Goal: Task Accomplishment & Management: Complete application form

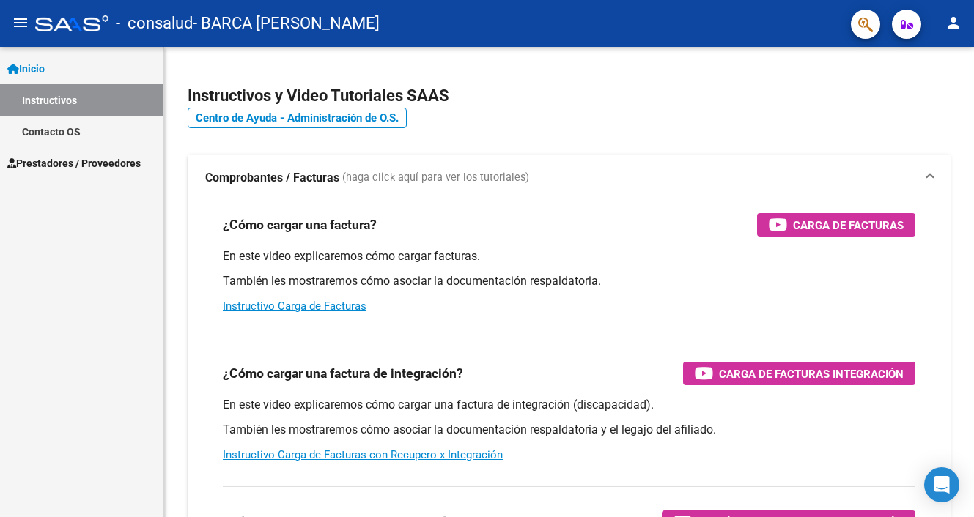
click at [81, 163] on span "Prestadores / Proveedores" at bounding box center [73, 163] width 133 height 16
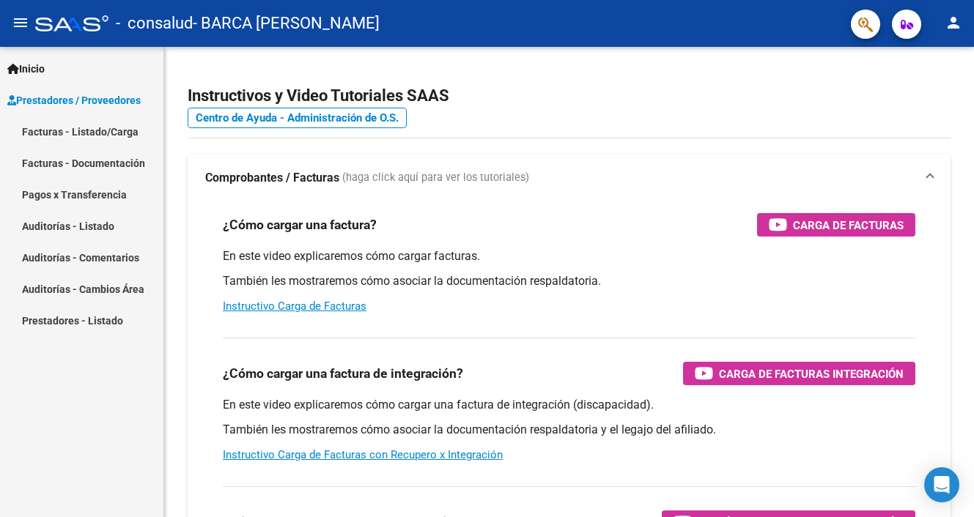
click at [80, 125] on link "Facturas - Listado/Carga" at bounding box center [81, 132] width 163 height 32
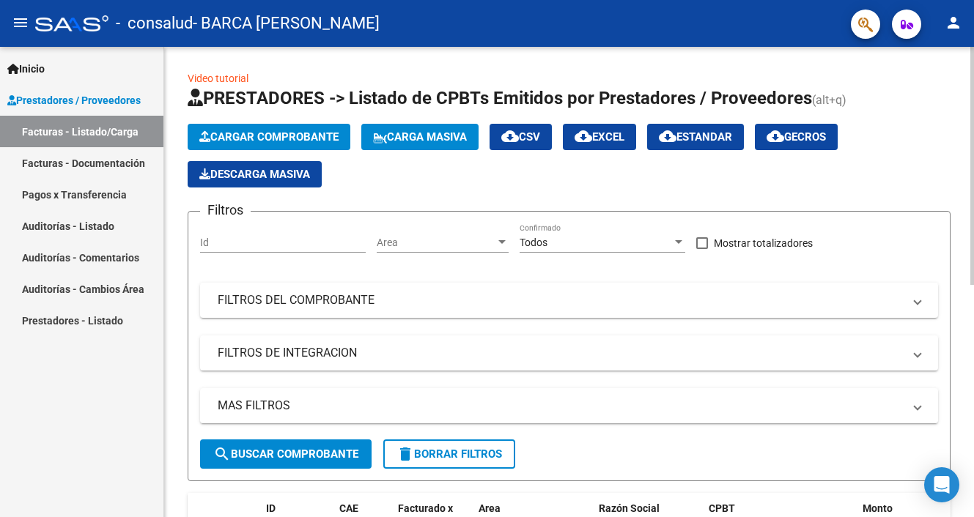
click at [269, 133] on span "Cargar Comprobante" at bounding box center [268, 136] width 139 height 13
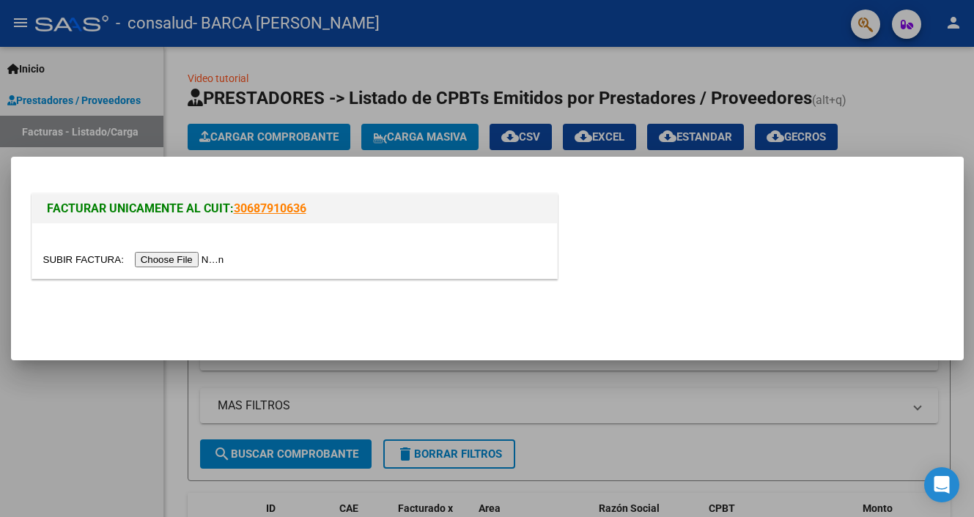
click at [191, 262] on input "file" at bounding box center [135, 259] width 185 height 15
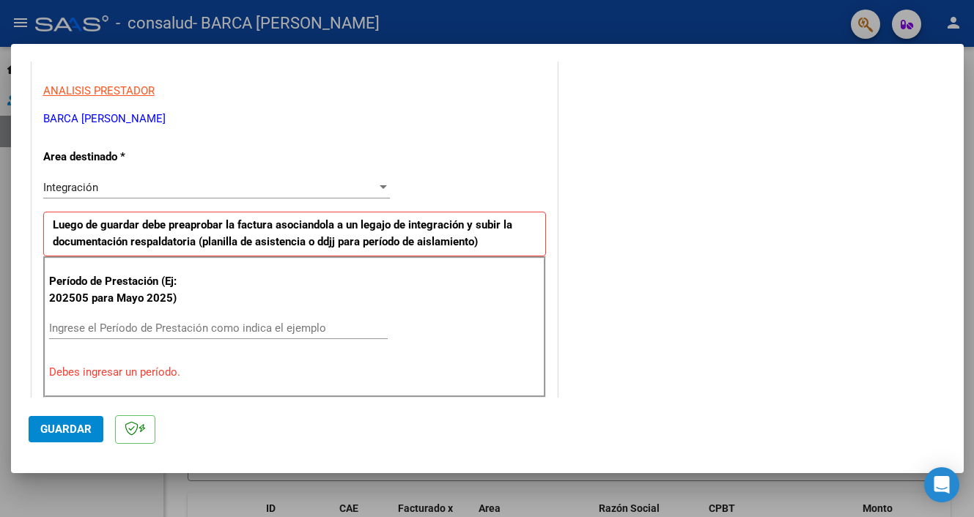
scroll to position [272, 0]
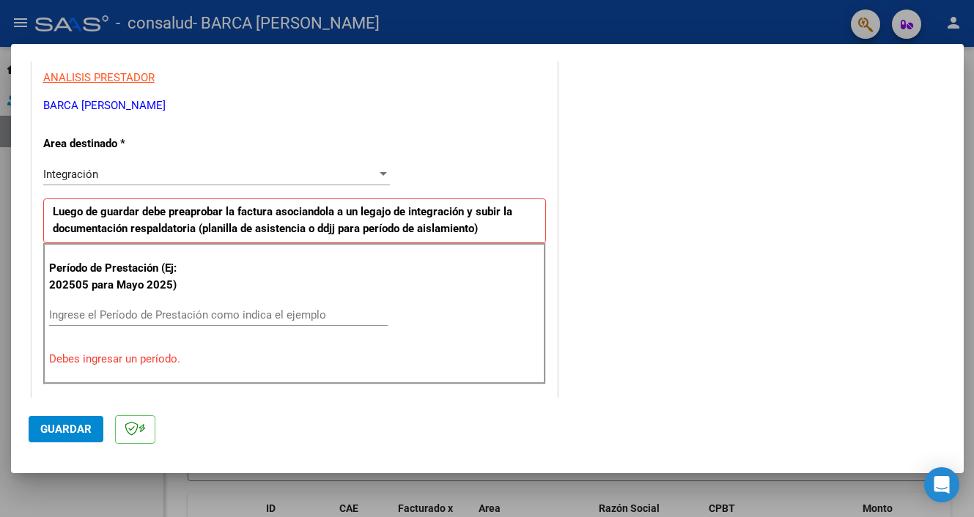
click at [232, 311] on input "Ingrese el Período de Prestación como indica el ejemplo" at bounding box center [218, 314] width 339 height 13
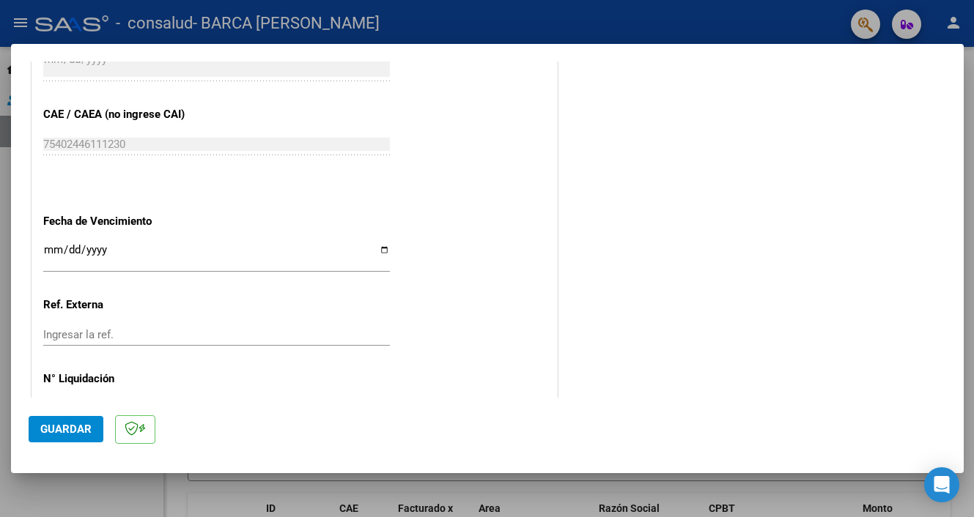
scroll to position [935, 0]
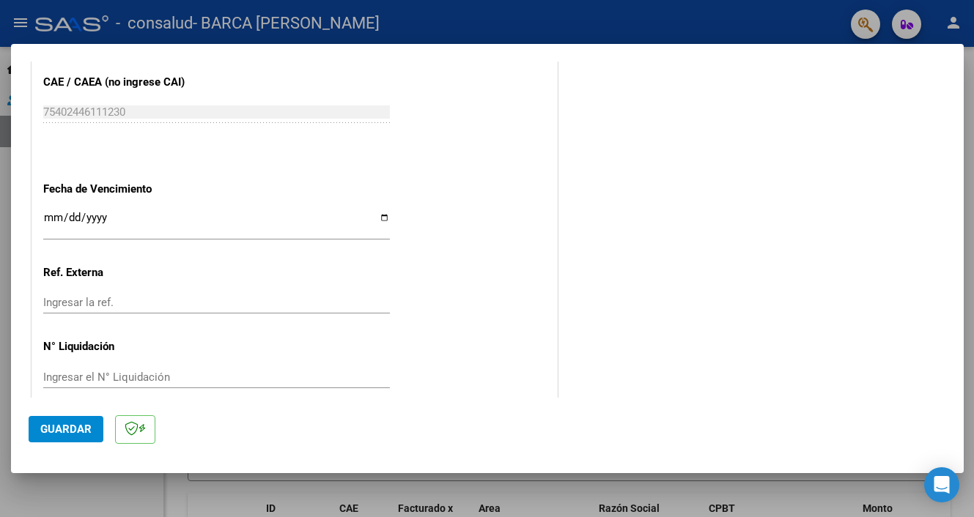
type input "202509"
click at [67, 430] on span "Guardar" at bounding box center [65, 429] width 51 height 13
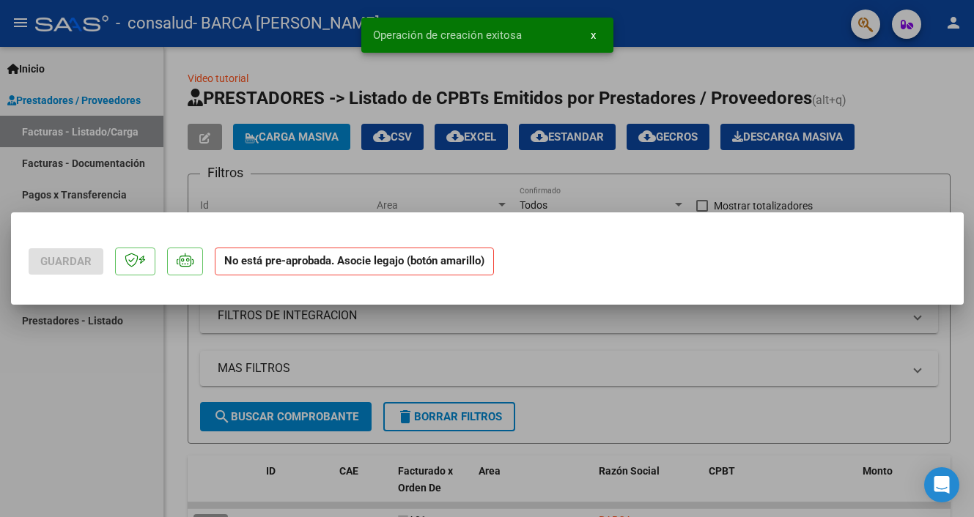
scroll to position [0, 0]
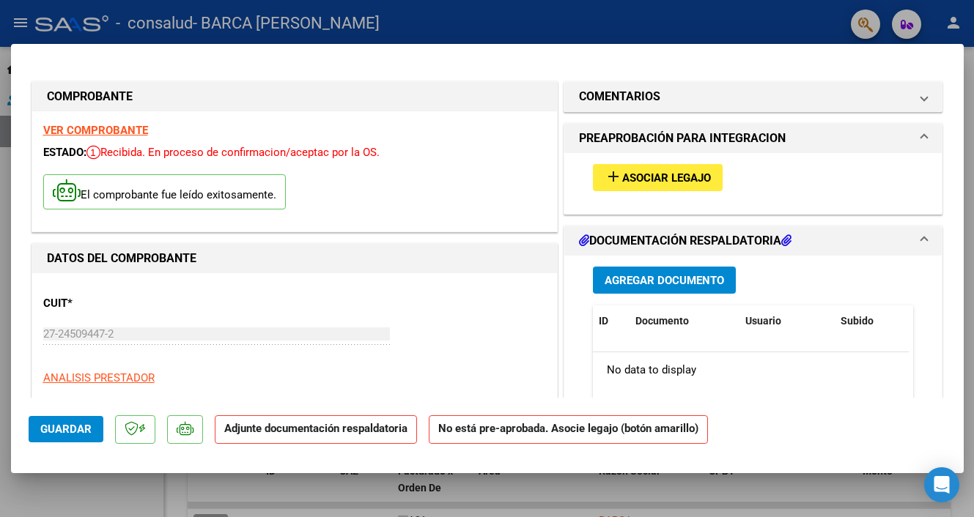
click at [649, 284] on span "Agregar Documento" at bounding box center [663, 280] width 119 height 13
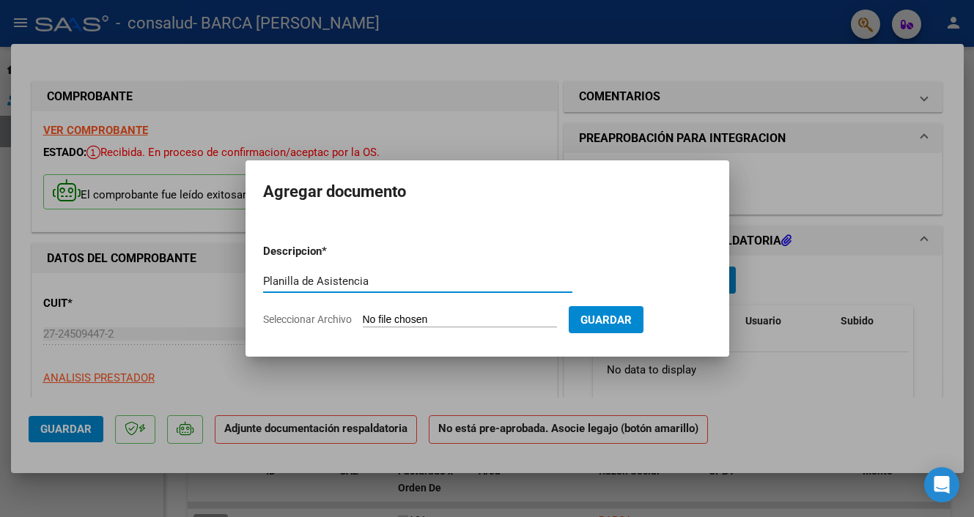
type input "Planilla de Asistencia"
click at [391, 318] on input "Seleccionar Archivo" at bounding box center [460, 321] width 194 height 14
type input "C:\fakepath\Planilla de asistencia Luz [DATE].pdf"
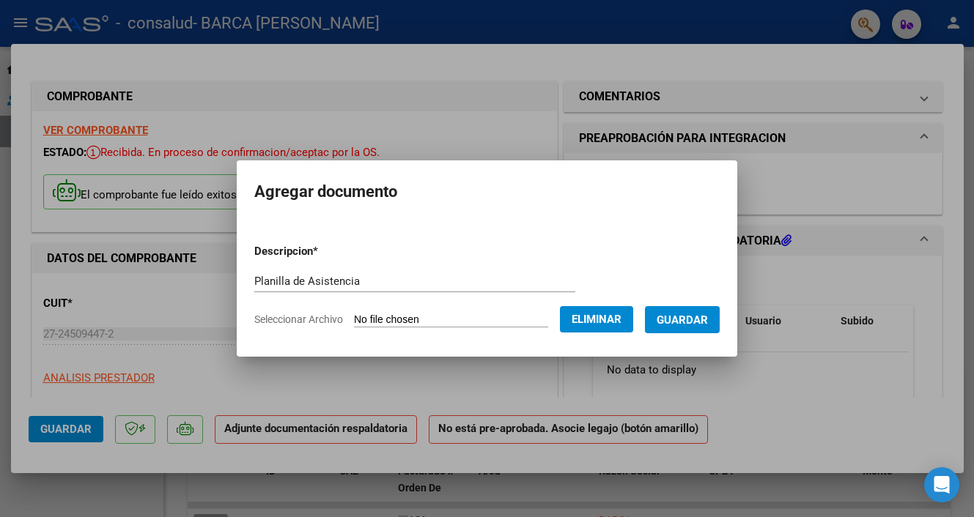
click at [679, 322] on span "Guardar" at bounding box center [681, 320] width 51 height 13
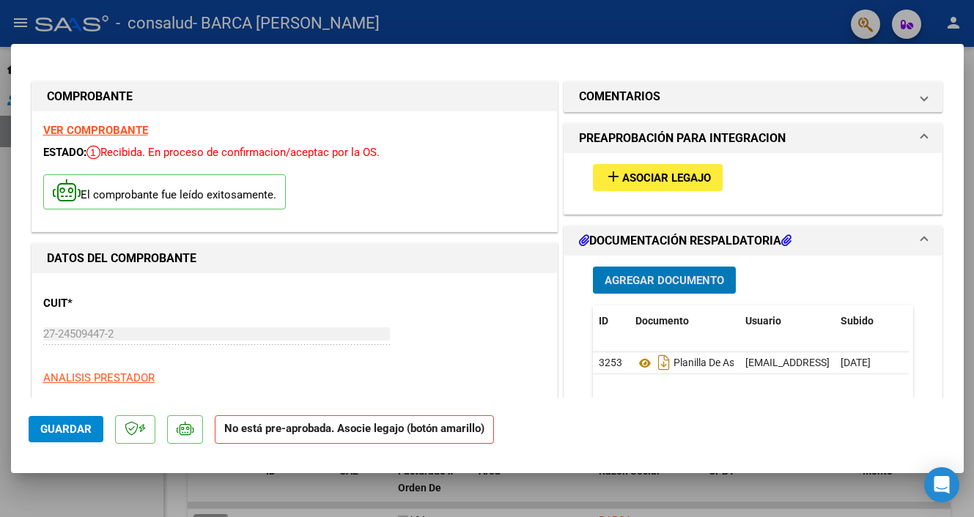
click at [633, 177] on span "Asociar Legajo" at bounding box center [666, 177] width 89 height 13
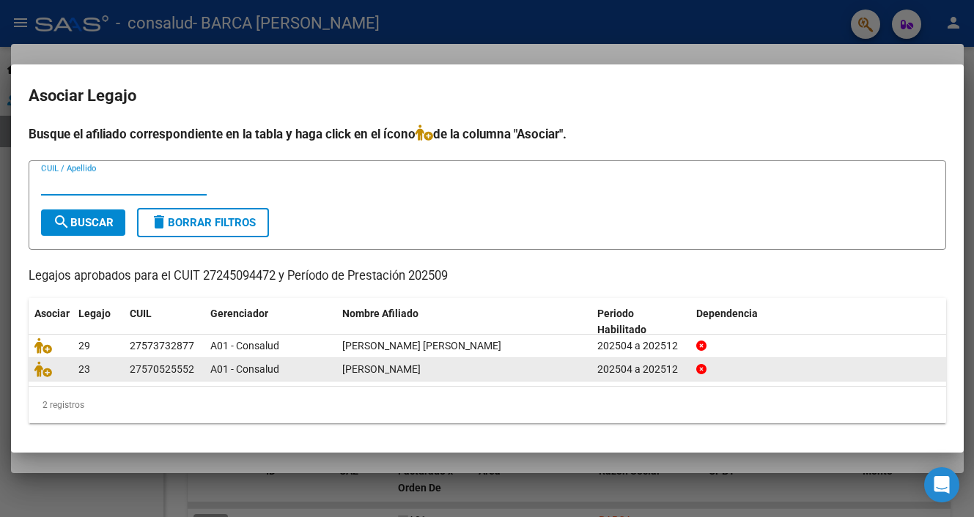
click at [130, 371] on div "27570525552" at bounding box center [162, 369] width 64 height 17
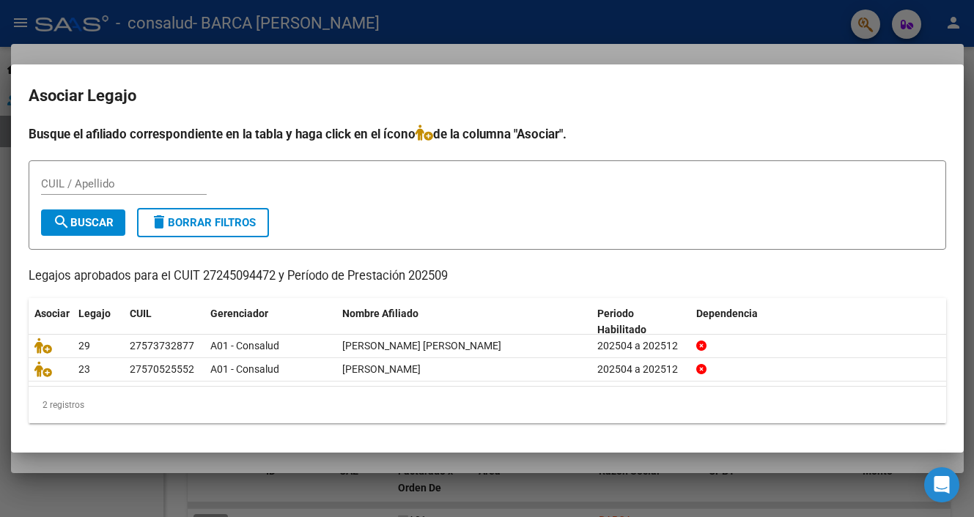
click at [68, 182] on input "CUIL / Apellido" at bounding box center [124, 183] width 166 height 13
type input "27570525552"
click at [100, 223] on span "search Buscar" at bounding box center [83, 222] width 61 height 13
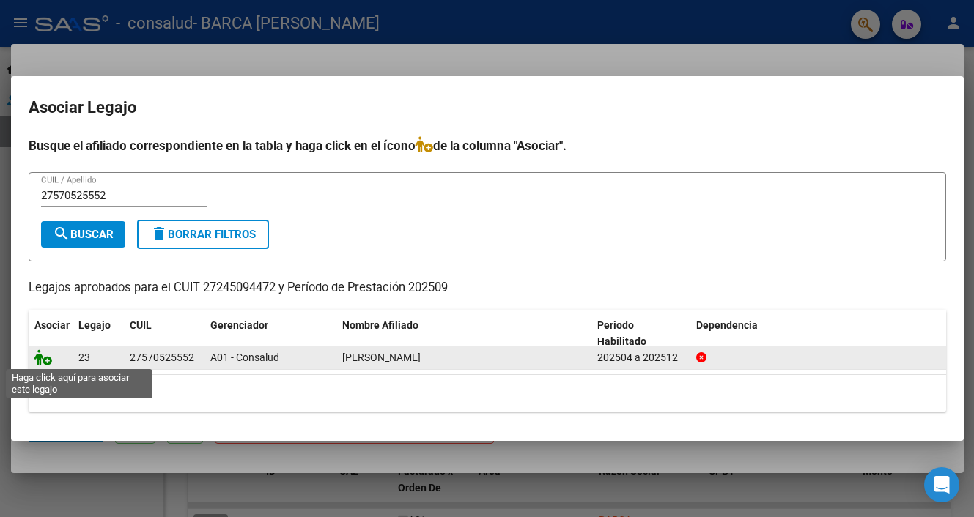
click at [44, 360] on icon at bounding box center [43, 357] width 18 height 16
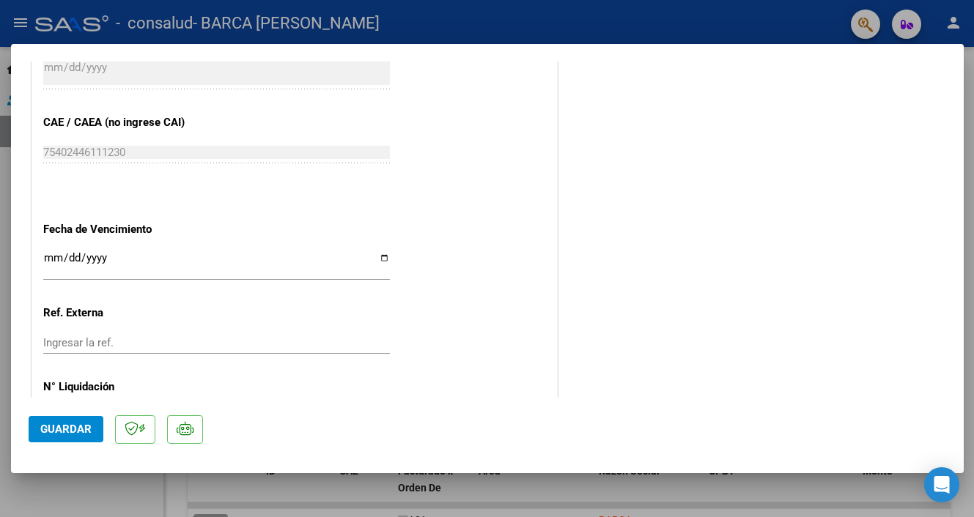
scroll to position [957, 0]
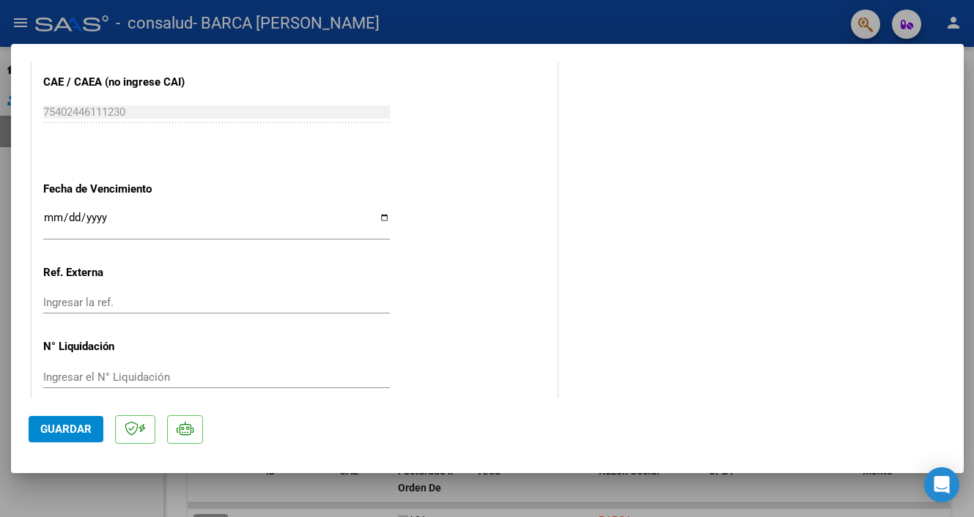
click at [67, 432] on span "Guardar" at bounding box center [65, 429] width 51 height 13
click at [341, 504] on div at bounding box center [487, 258] width 974 height 517
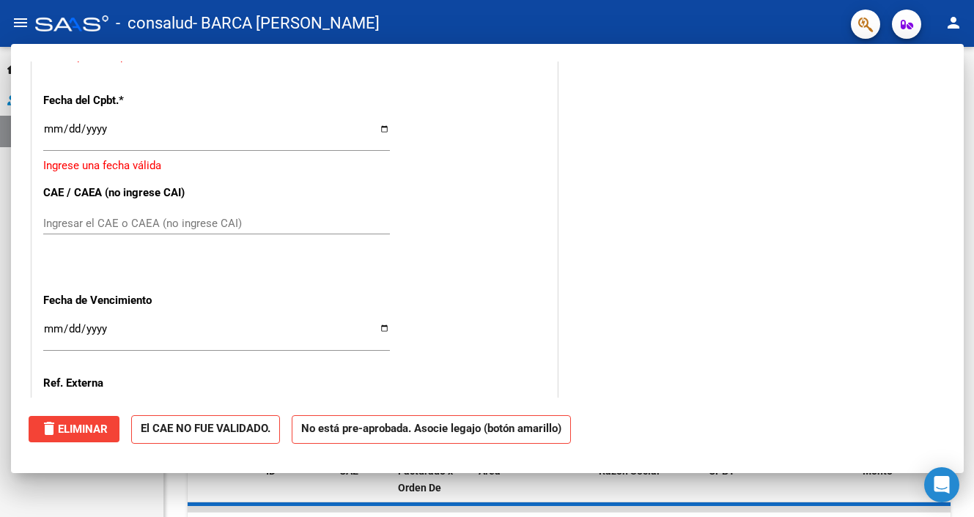
click at [341, 504] on div at bounding box center [569, 505] width 763 height 4
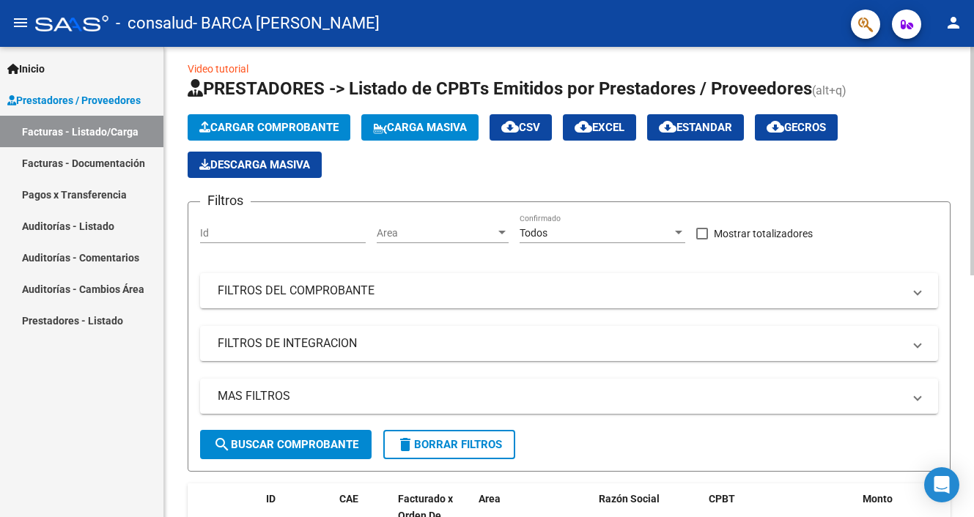
scroll to position [0, 0]
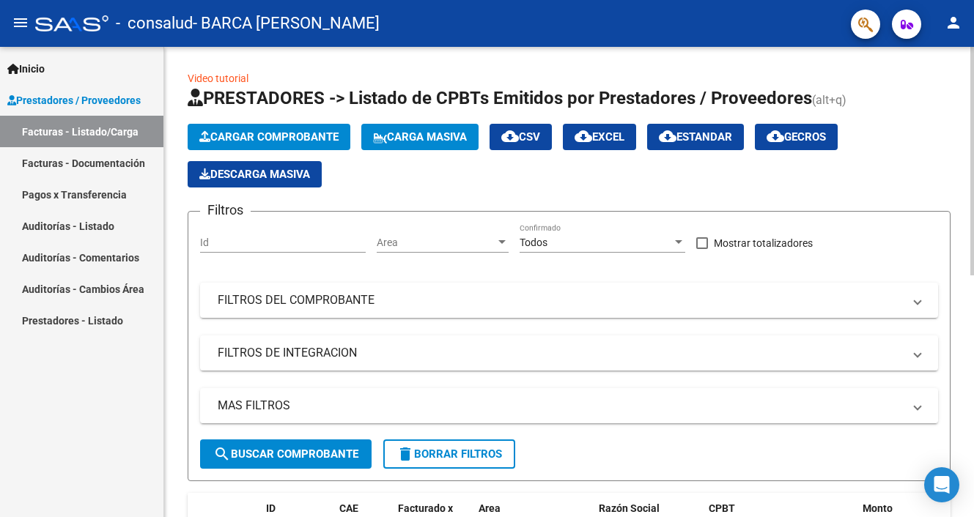
click at [259, 136] on span "Cargar Comprobante" at bounding box center [268, 136] width 139 height 13
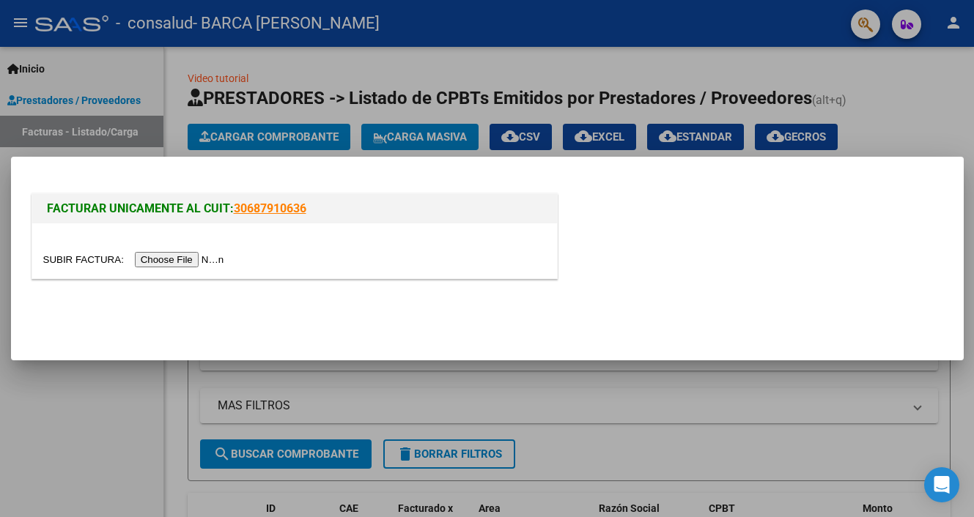
click at [188, 262] on input "file" at bounding box center [135, 259] width 185 height 15
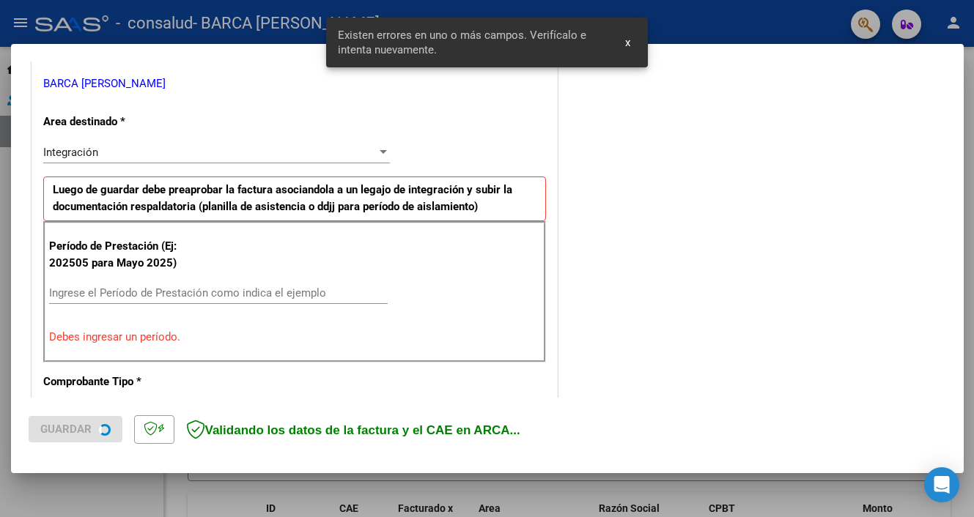
scroll to position [314, 0]
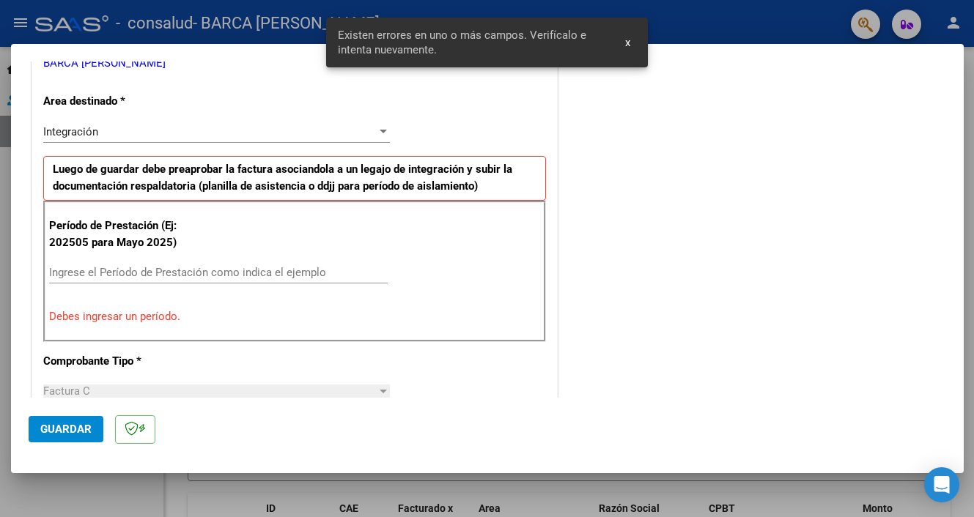
click at [62, 275] on input "Ingrese el Período de Prestación como indica el ejemplo" at bounding box center [218, 272] width 339 height 13
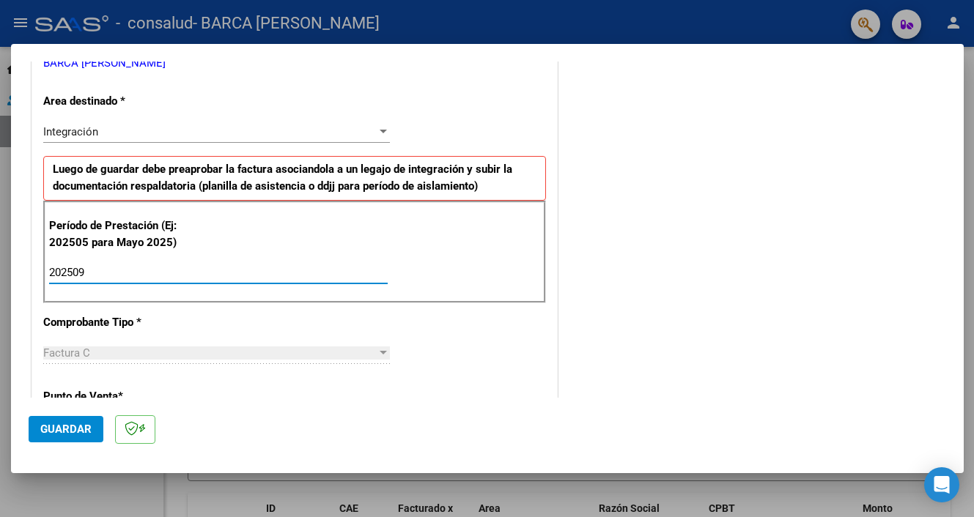
type input "202509"
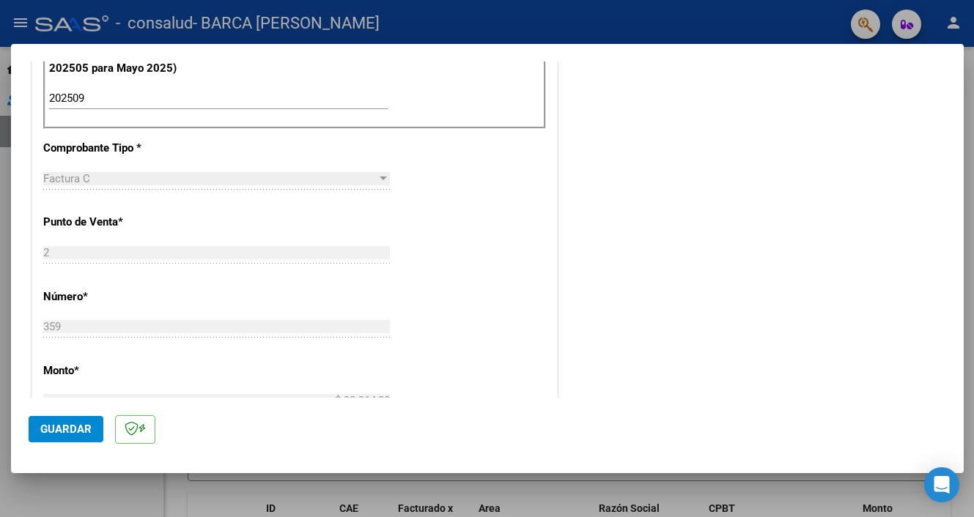
scroll to position [500, 0]
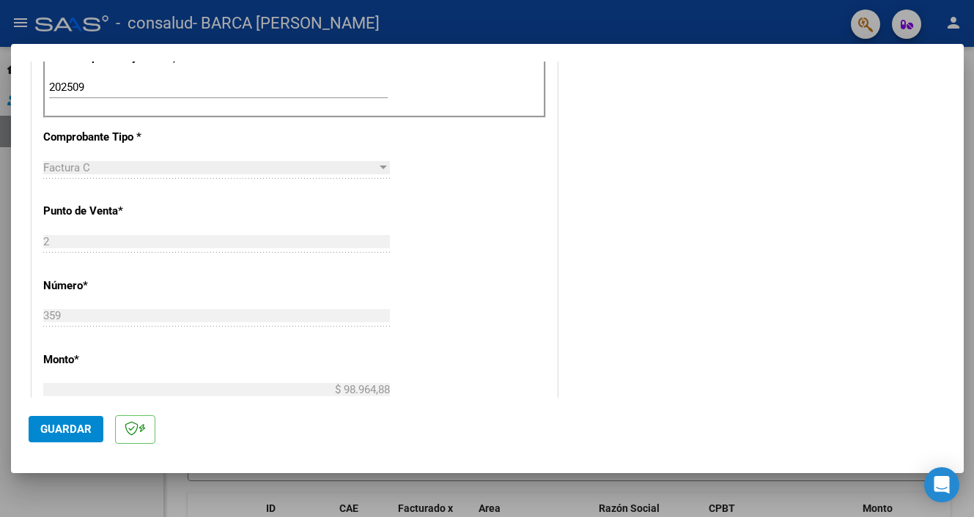
click at [64, 424] on span "Guardar" at bounding box center [65, 429] width 51 height 13
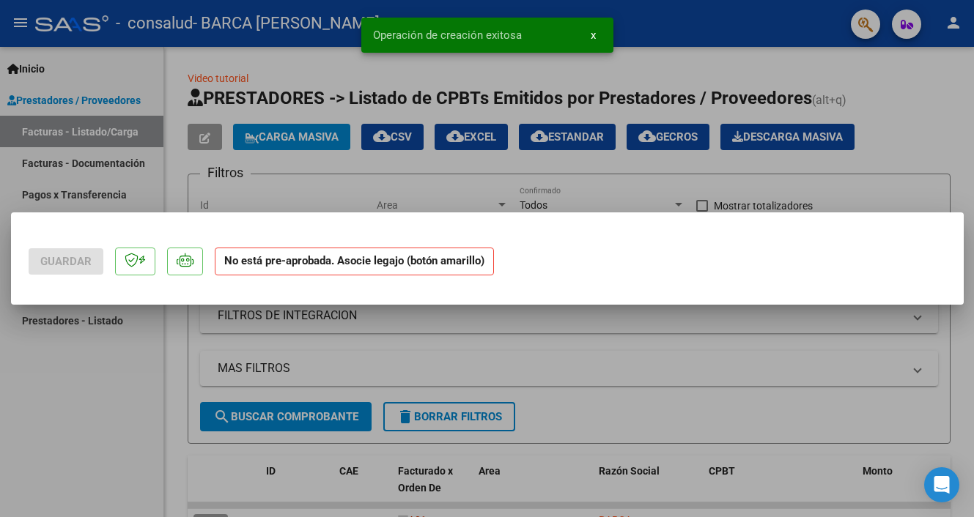
scroll to position [0, 0]
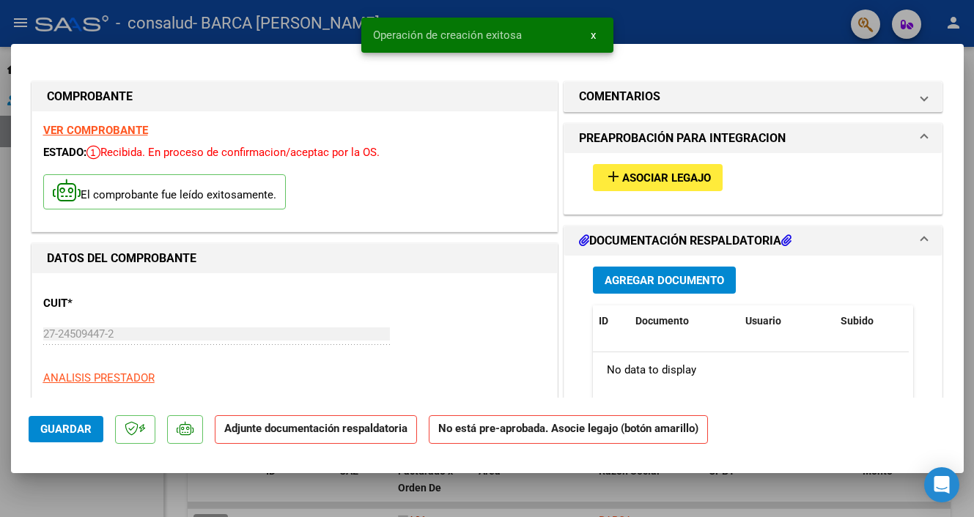
click at [652, 180] on span "Asociar Legajo" at bounding box center [666, 177] width 89 height 13
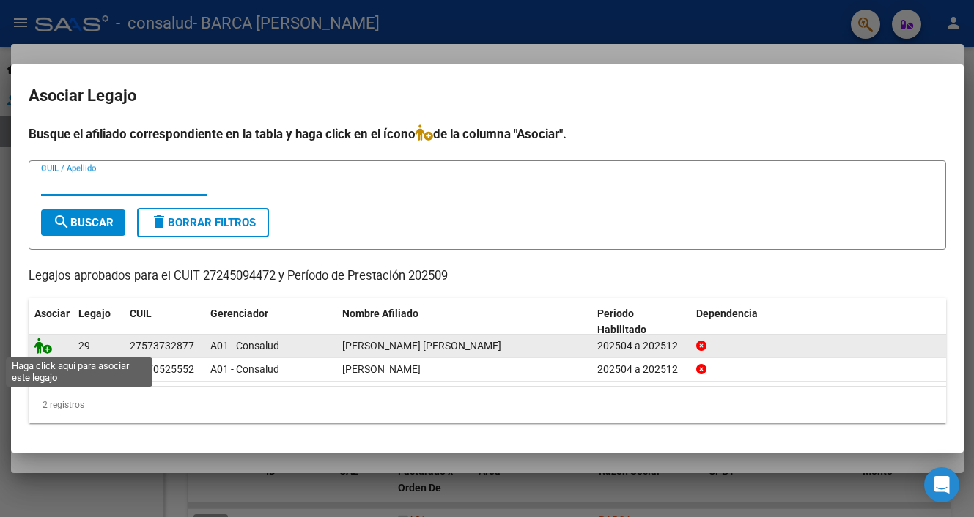
click at [45, 349] on icon at bounding box center [43, 346] width 18 height 16
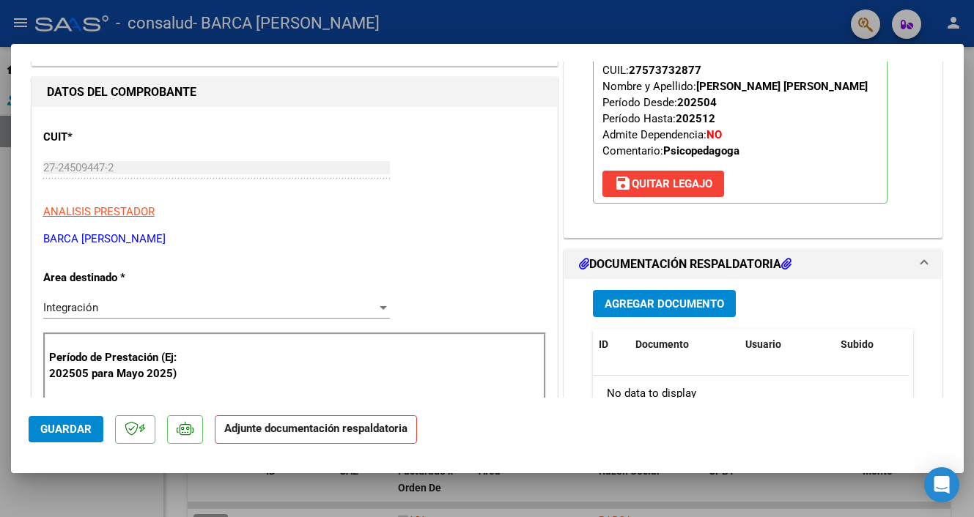
scroll to position [171, 0]
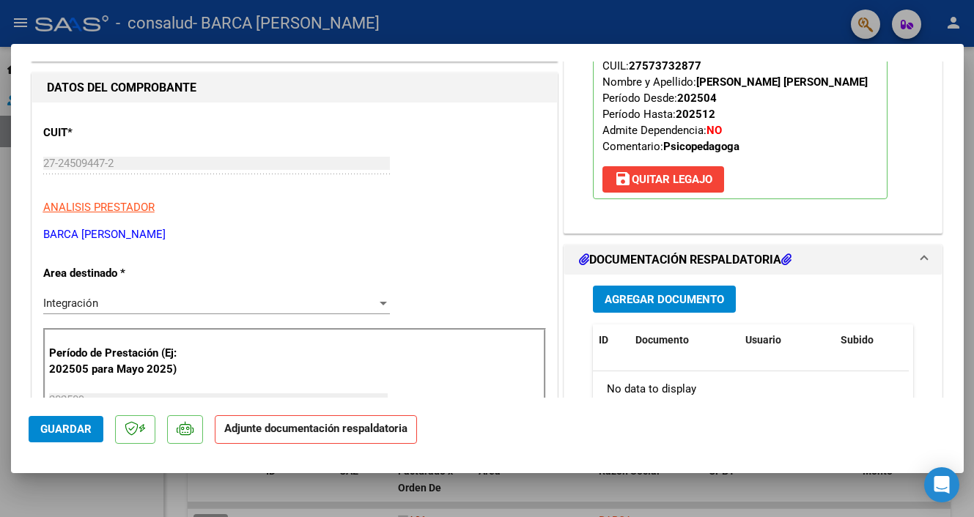
click at [633, 298] on span "Agregar Documento" at bounding box center [663, 299] width 119 height 13
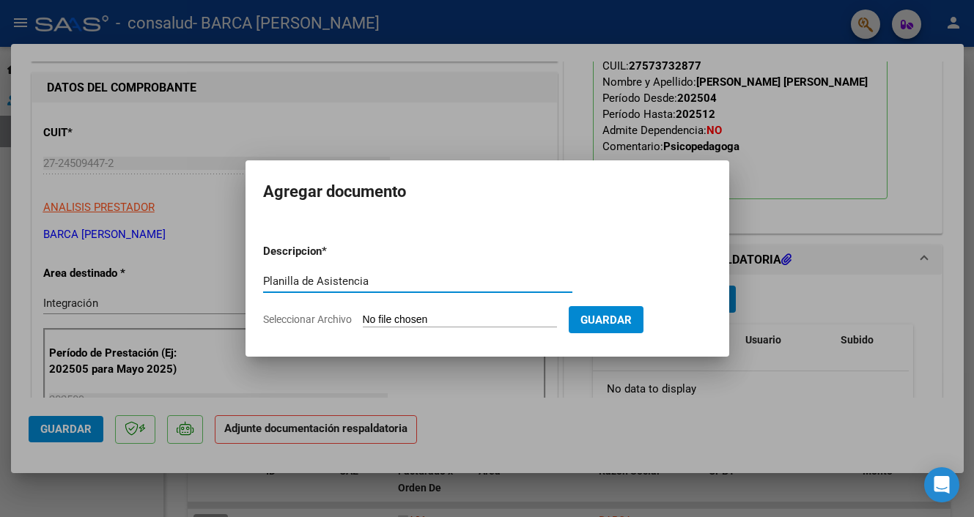
type input "Planilla de Asistencia"
click at [443, 323] on input "Seleccionar Archivo" at bounding box center [460, 321] width 194 height 14
type input "C:\fakepath\Planilla de asistencia [PERSON_NAME] [DATE].pdf"
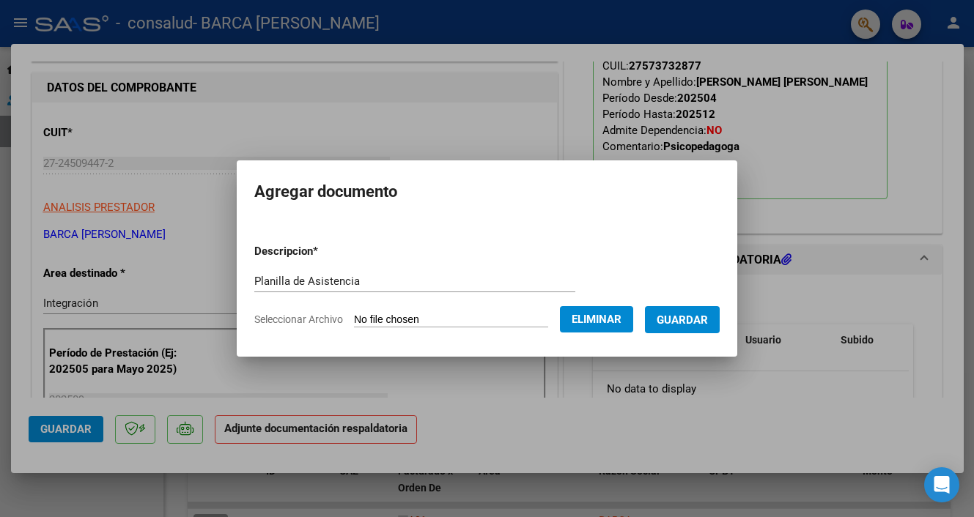
click at [686, 318] on span "Guardar" at bounding box center [681, 320] width 51 height 13
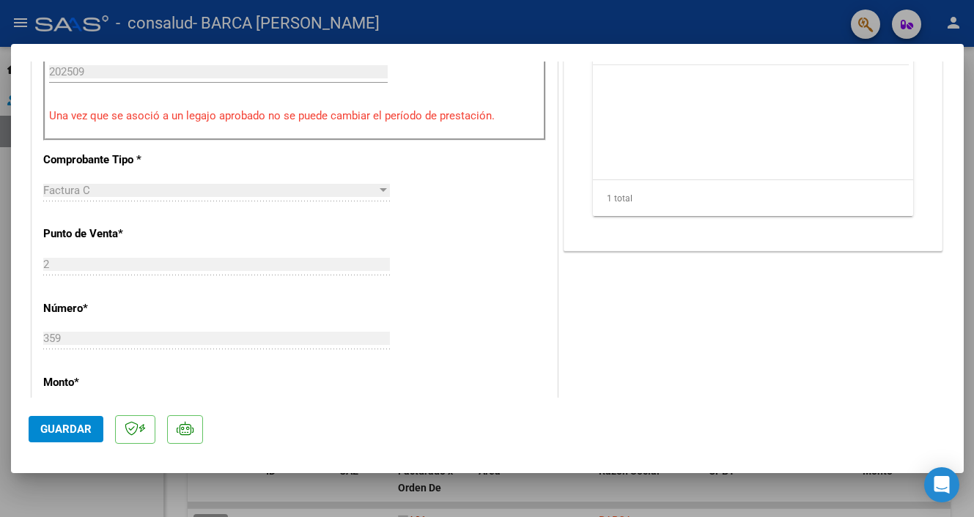
scroll to position [508, 0]
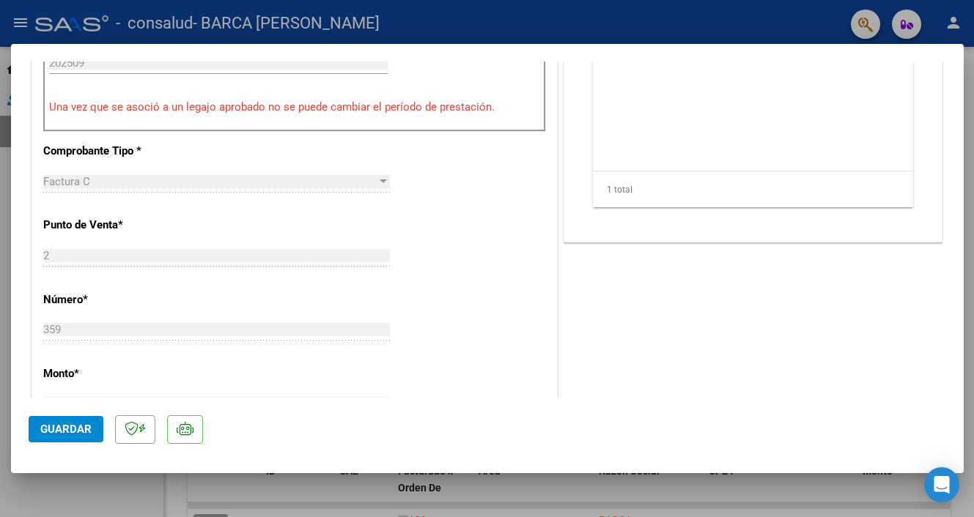
click at [67, 435] on span "Guardar" at bounding box center [65, 429] width 51 height 13
click at [68, 493] on div at bounding box center [487, 258] width 974 height 517
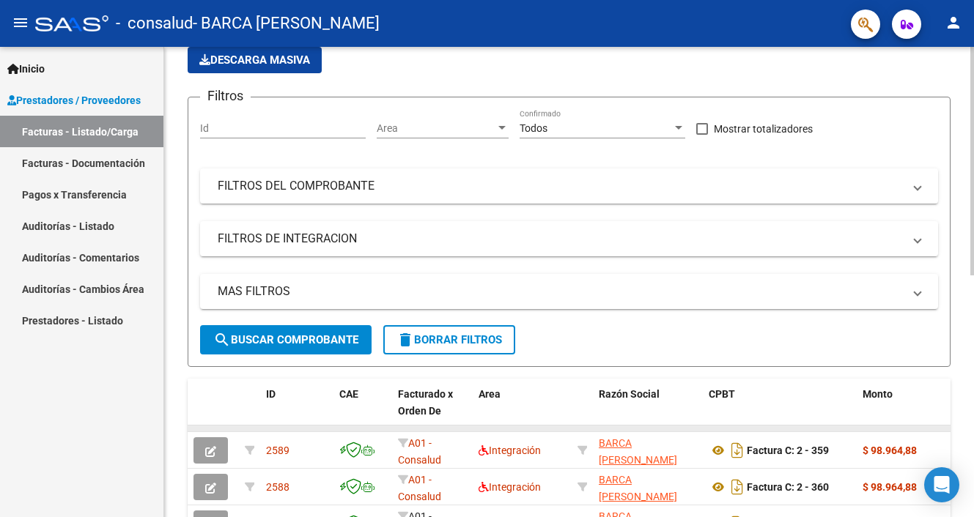
scroll to position [0, 0]
